Goal: Share content

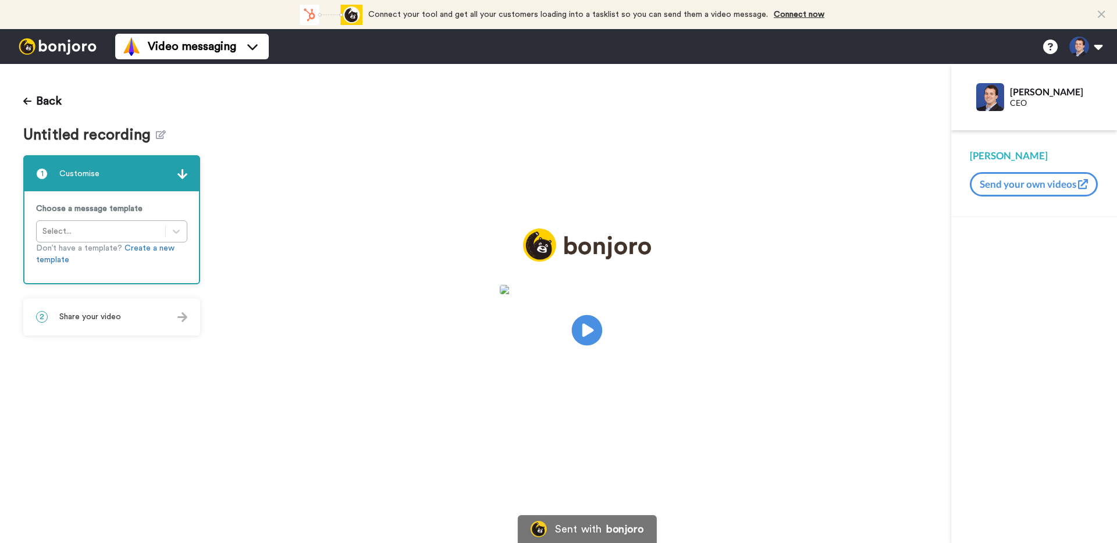
click at [596, 334] on icon at bounding box center [587, 330] width 31 height 31
click at [106, 316] on span "Share your video" at bounding box center [90, 317] width 62 height 12
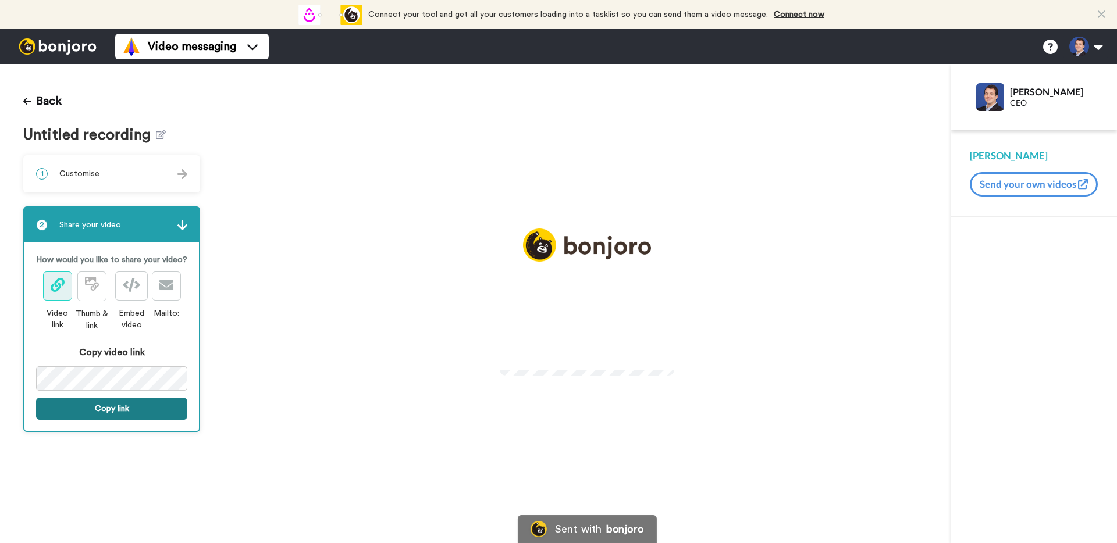
click at [116, 404] on button "Copy link" at bounding box center [111, 409] width 151 height 22
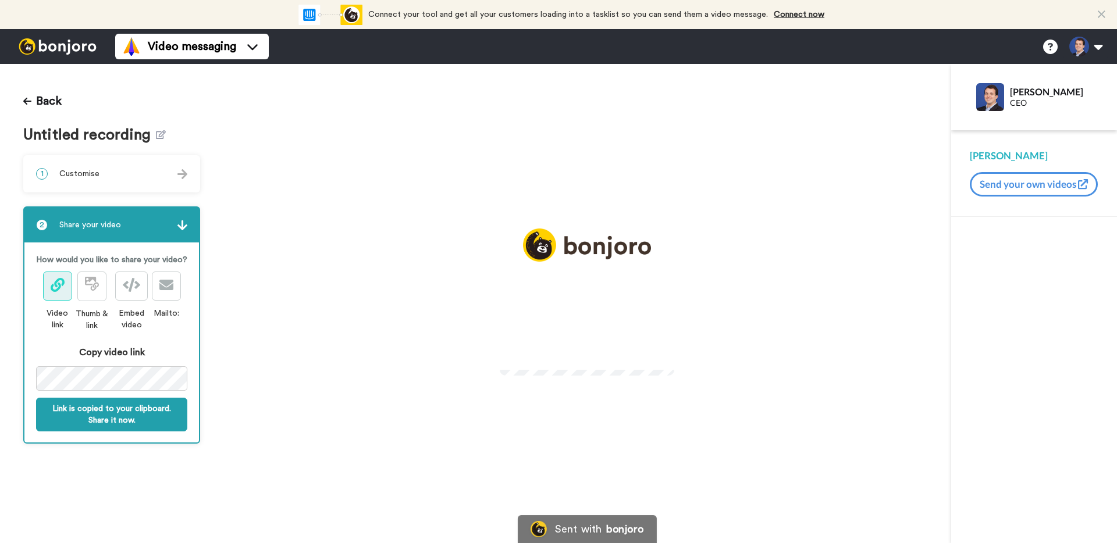
click at [617, 292] on video at bounding box center [587, 328] width 174 height 87
